Goal: Go to known website: Access a specific website the user already knows

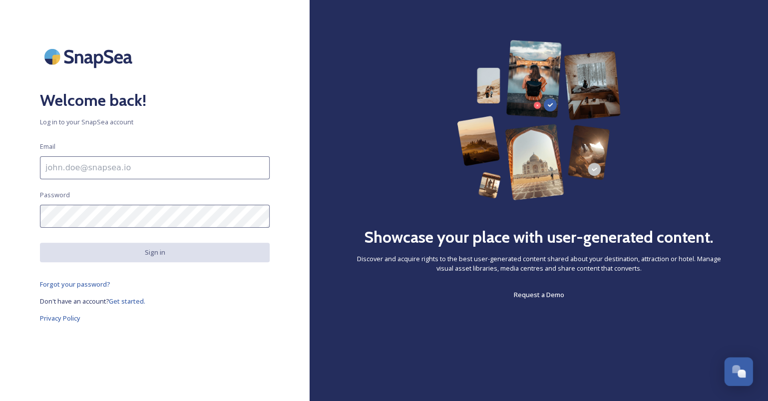
click at [144, 171] on input at bounding box center [155, 167] width 230 height 23
paste input "[EMAIL_ADDRESS][DOMAIN_NAME]"
click at [45, 168] on input "[EMAIL_ADDRESS][DOMAIN_NAME]" at bounding box center [155, 167] width 230 height 23
type input "[EMAIL_ADDRESS][DOMAIN_NAME]"
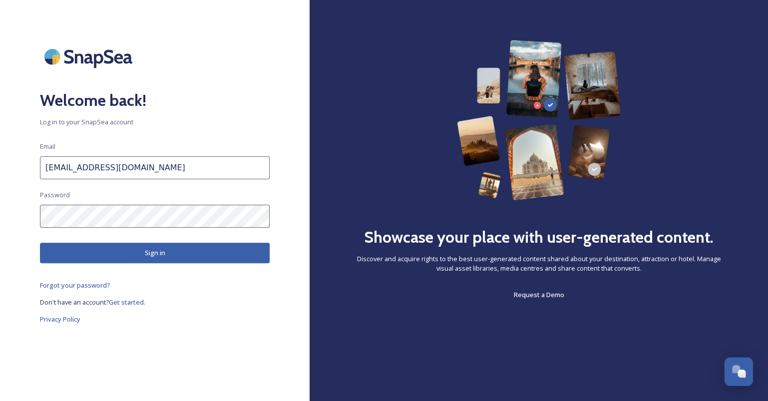
click at [165, 255] on button "Sign in" at bounding box center [155, 253] width 230 height 20
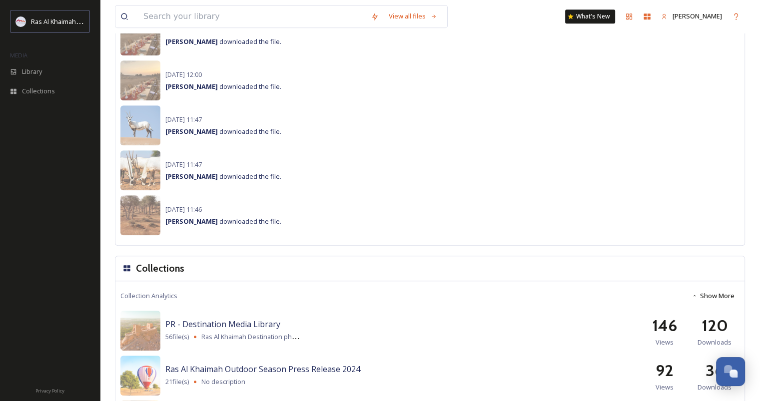
scroll to position [799, 0]
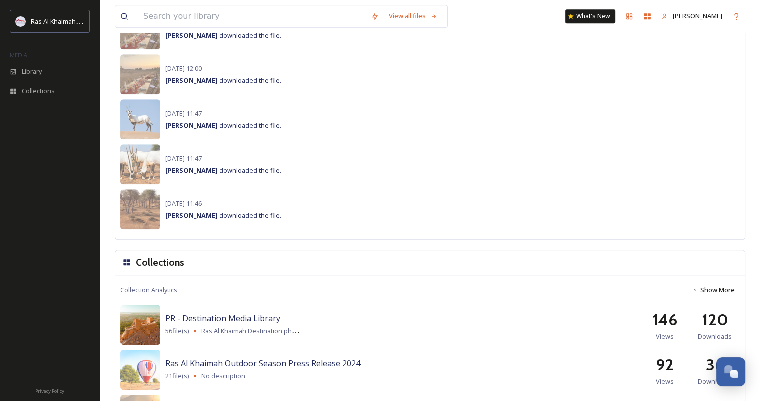
click at [153, 314] on img at bounding box center [140, 325] width 40 height 40
